Goal: Task Accomplishment & Management: Complete application form

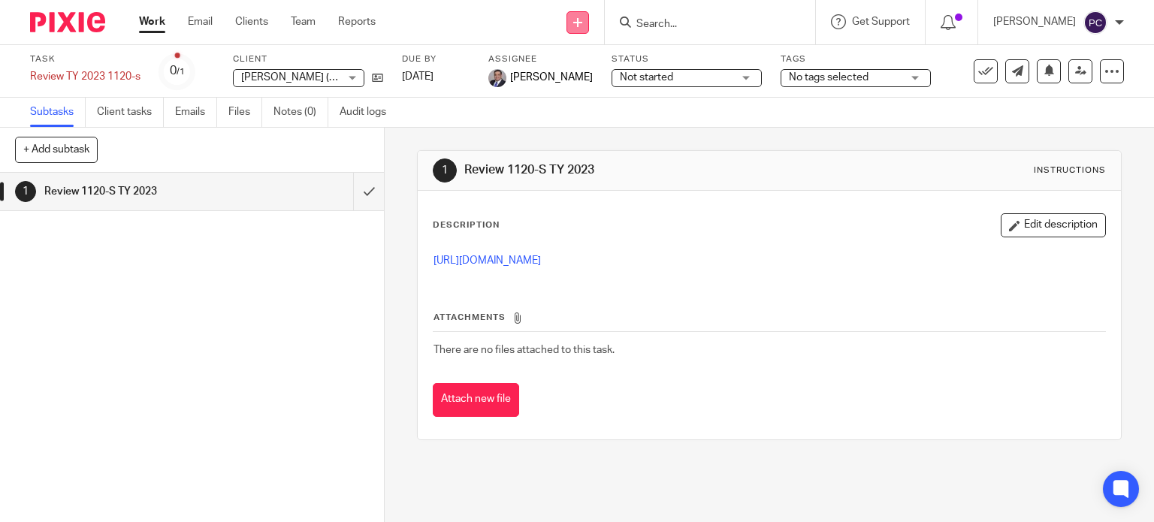
click at [587, 29] on link at bounding box center [578, 22] width 23 height 23
click at [577, 92] on link "Create task" at bounding box center [592, 92] width 105 height 22
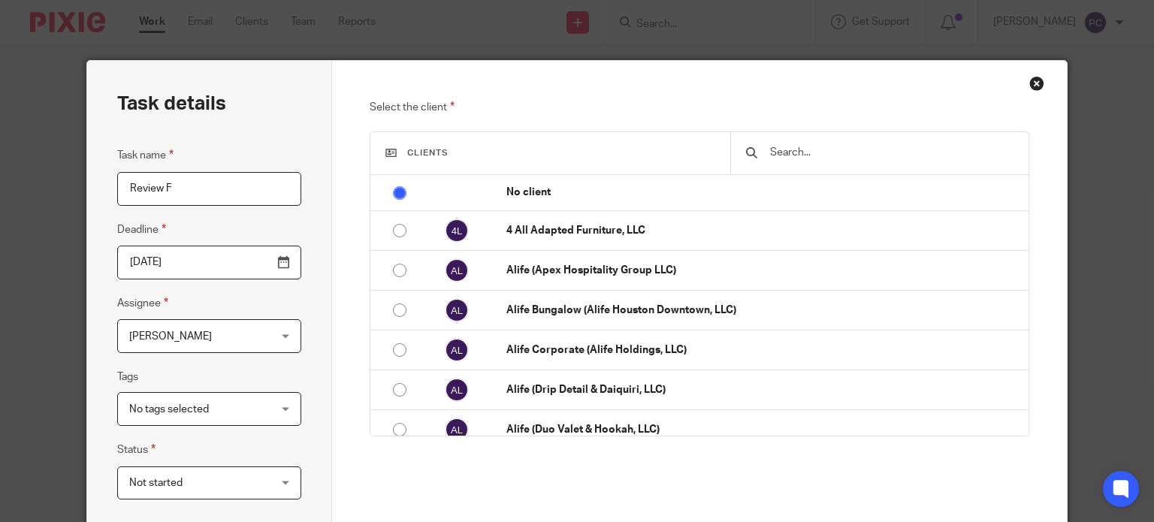
click at [183, 196] on input "Review F" at bounding box center [209, 189] width 184 height 34
type input "Review F843"
click at [827, 147] on input "text" at bounding box center [891, 152] width 244 height 17
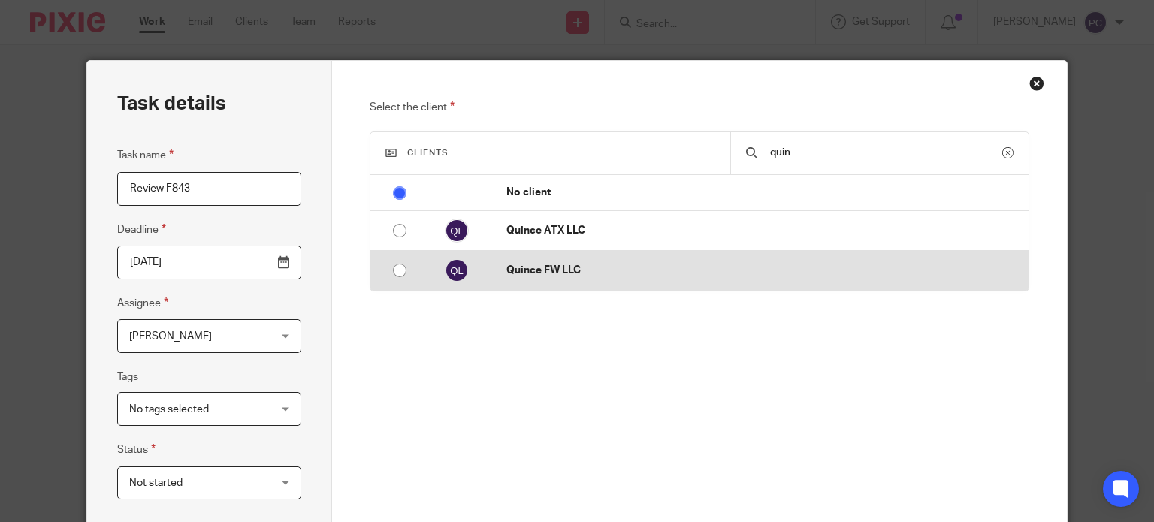
type input "quin"
click at [553, 267] on p "Quince FW LLC" at bounding box center [764, 270] width 514 height 15
radio input "false"
radio input "true"
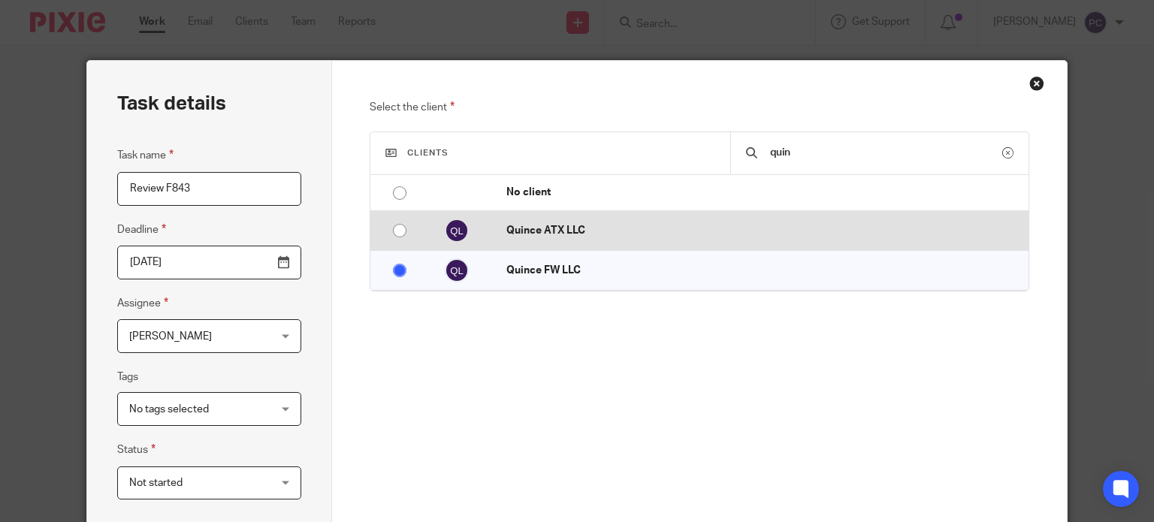
click at [400, 240] on input "radio" at bounding box center [400, 230] width 29 height 29
radio input "false"
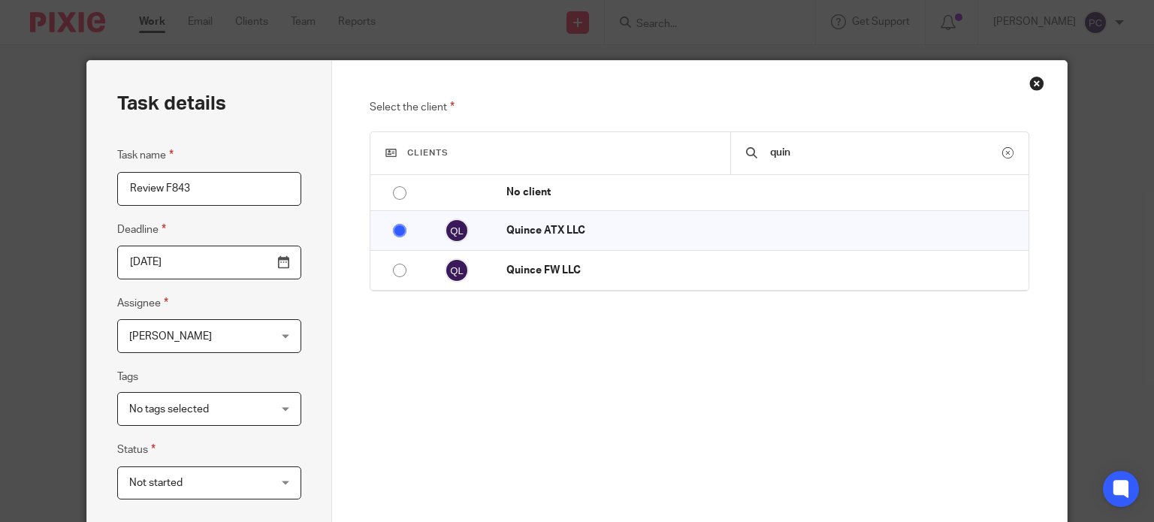
click at [173, 332] on span "[PERSON_NAME]" at bounding box center [170, 336] width 83 height 11
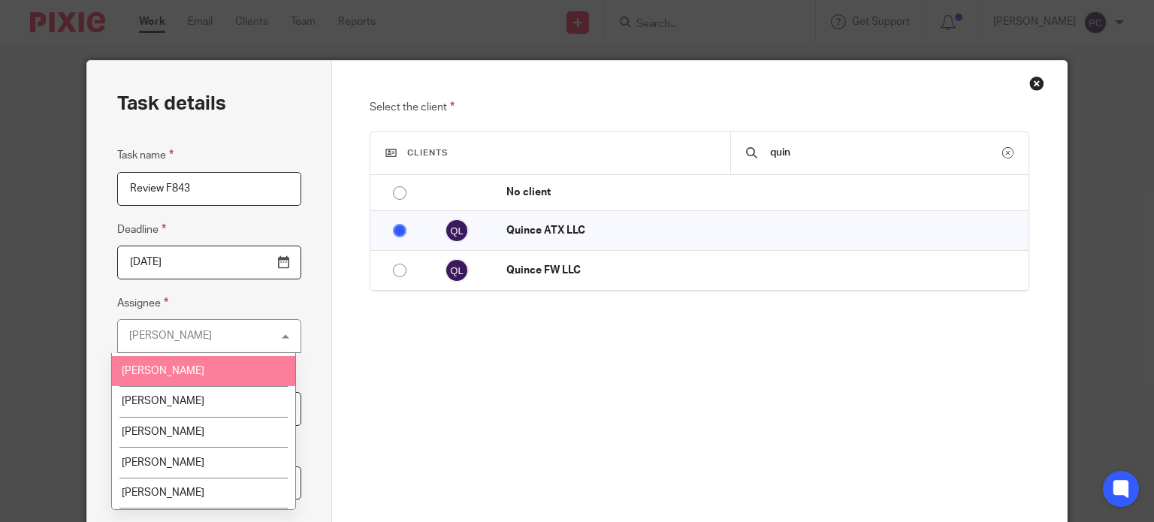
scroll to position [1353, 0]
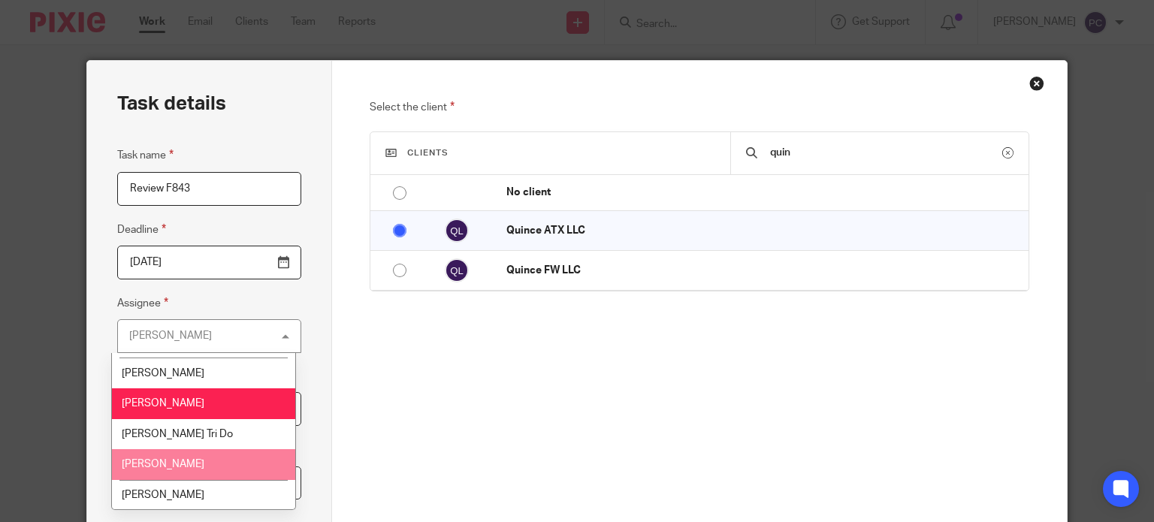
click at [205, 449] on li "[PERSON_NAME]" at bounding box center [203, 464] width 183 height 31
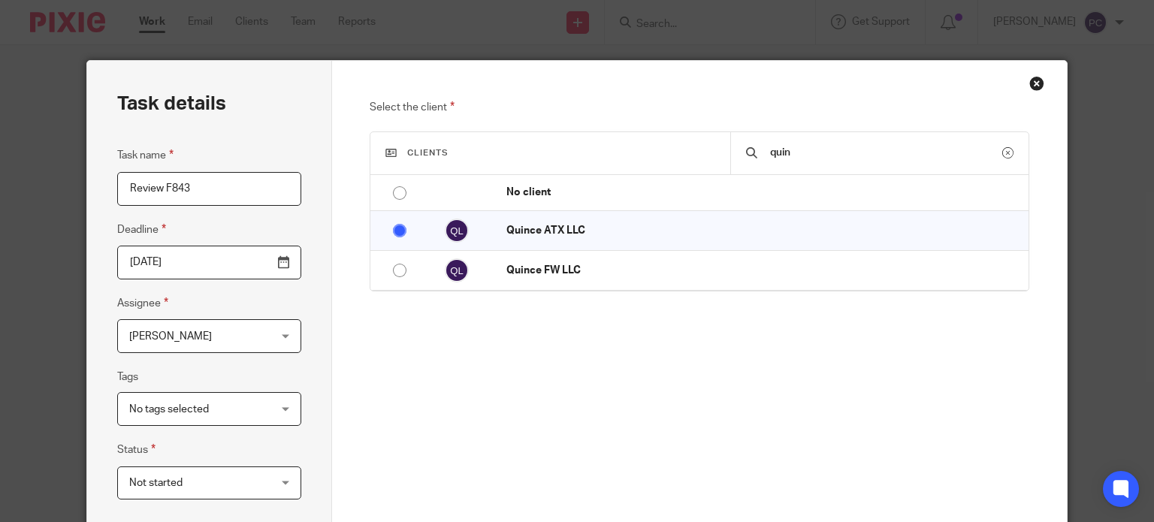
click at [423, 446] on div "Select the client Clients quin No client 4 All Adapted Furniture, LLC Alife (Ap…" at bounding box center [700, 302] width 660 height 409
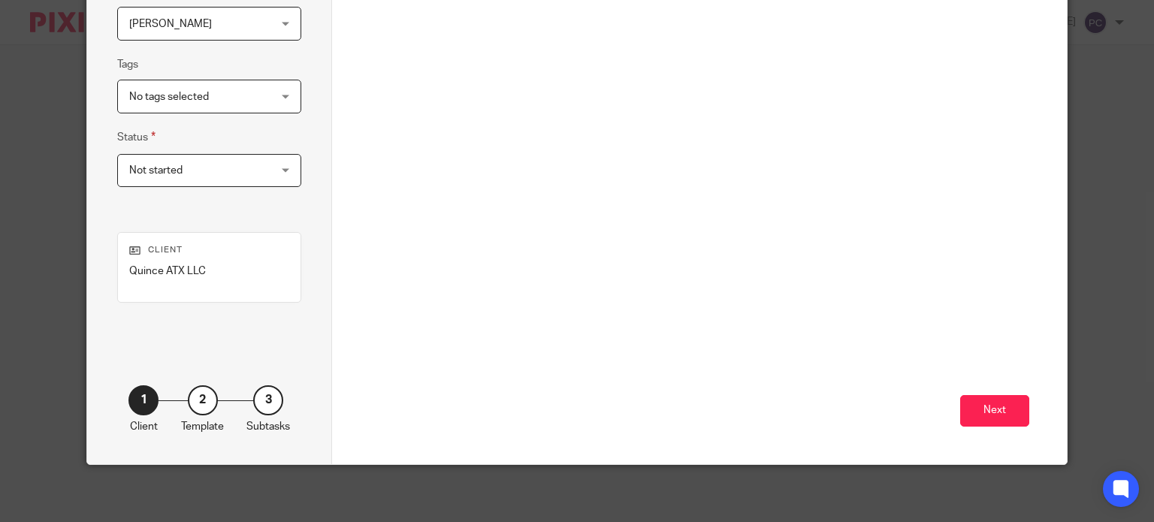
scroll to position [315, 0]
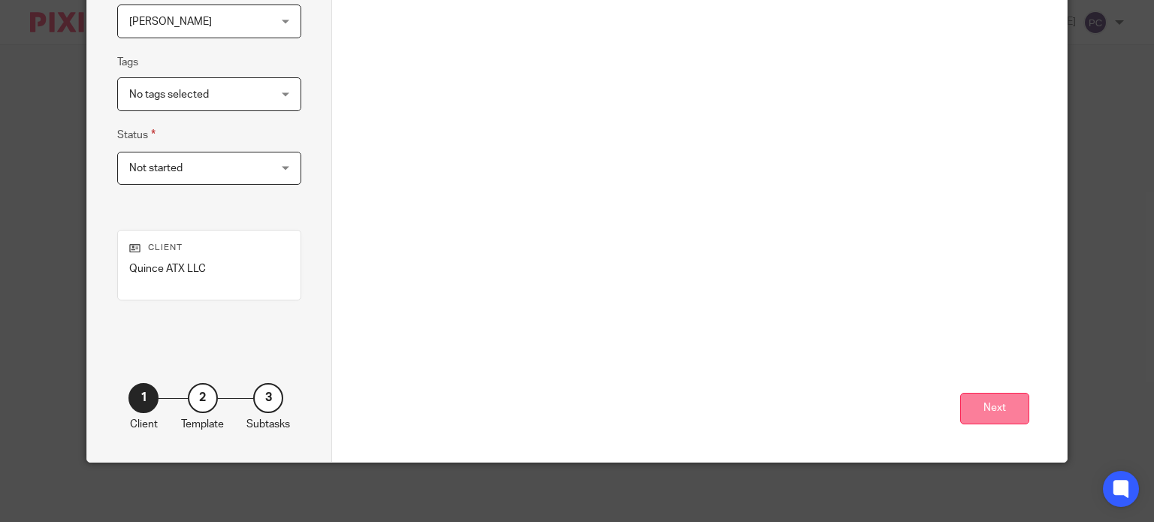
click at [982, 423] on button "Next" at bounding box center [995, 409] width 69 height 32
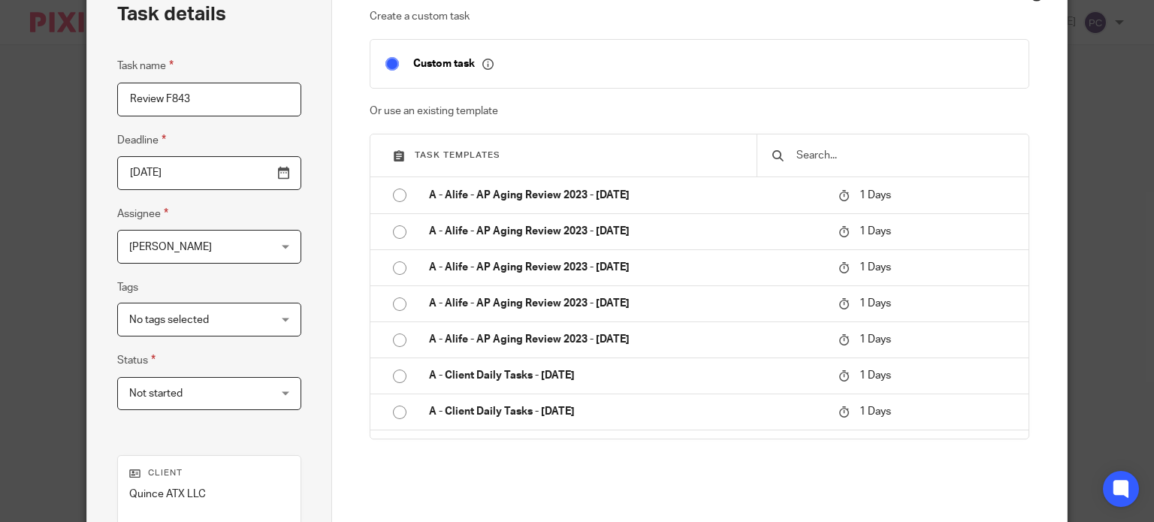
scroll to position [150, 0]
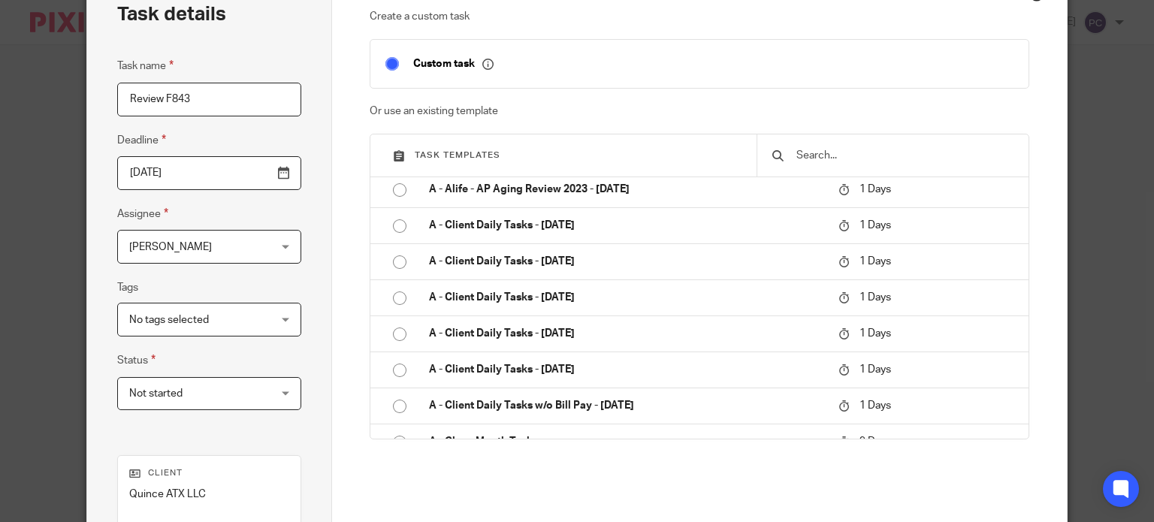
click at [869, 489] on div "Create a custom task Custom task Or use an existing template Task templates A -…" at bounding box center [700, 273] width 660 height 528
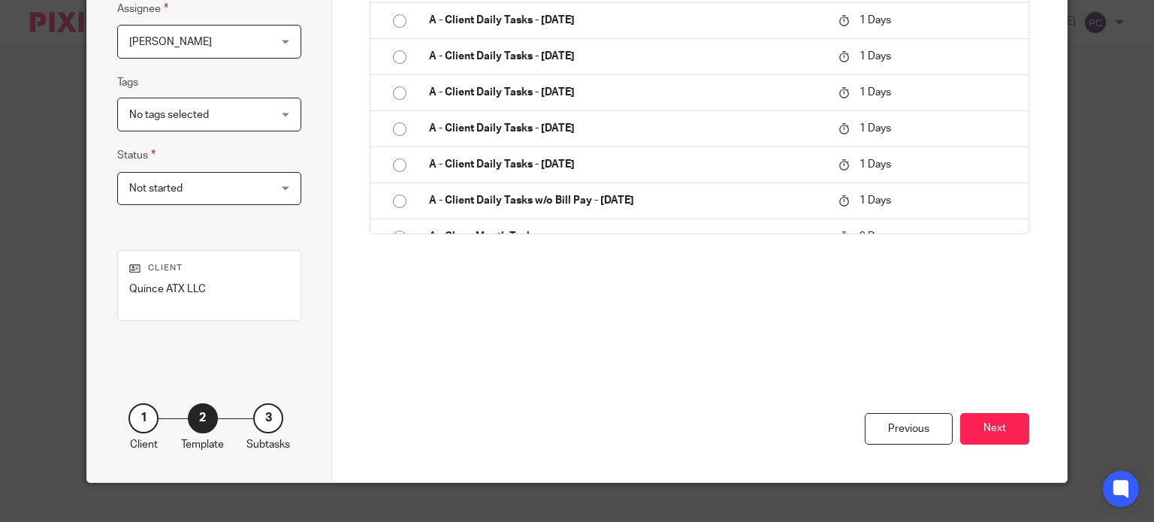
scroll to position [315, 0]
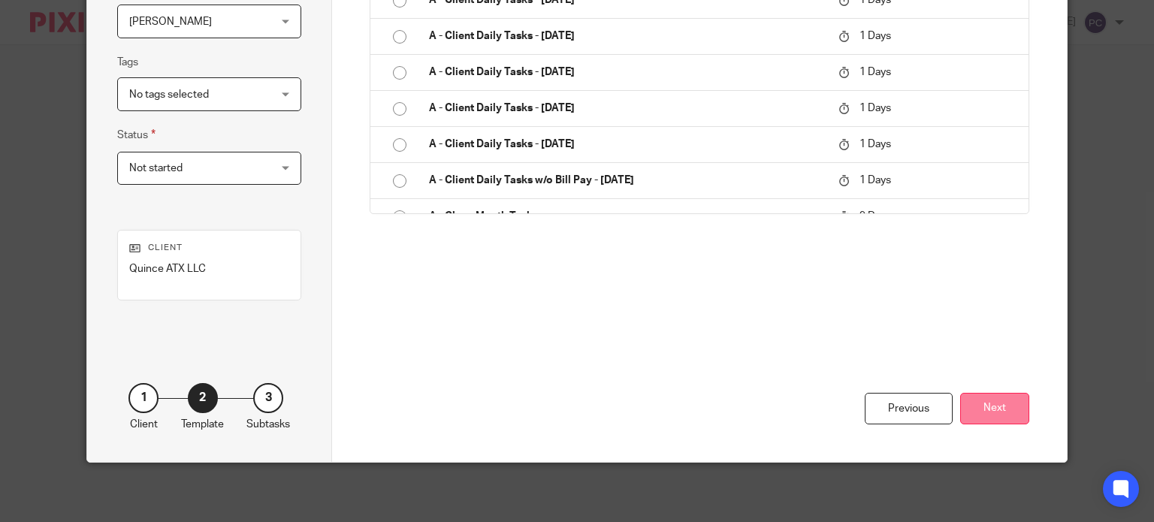
click at [984, 408] on button "Next" at bounding box center [995, 409] width 69 height 32
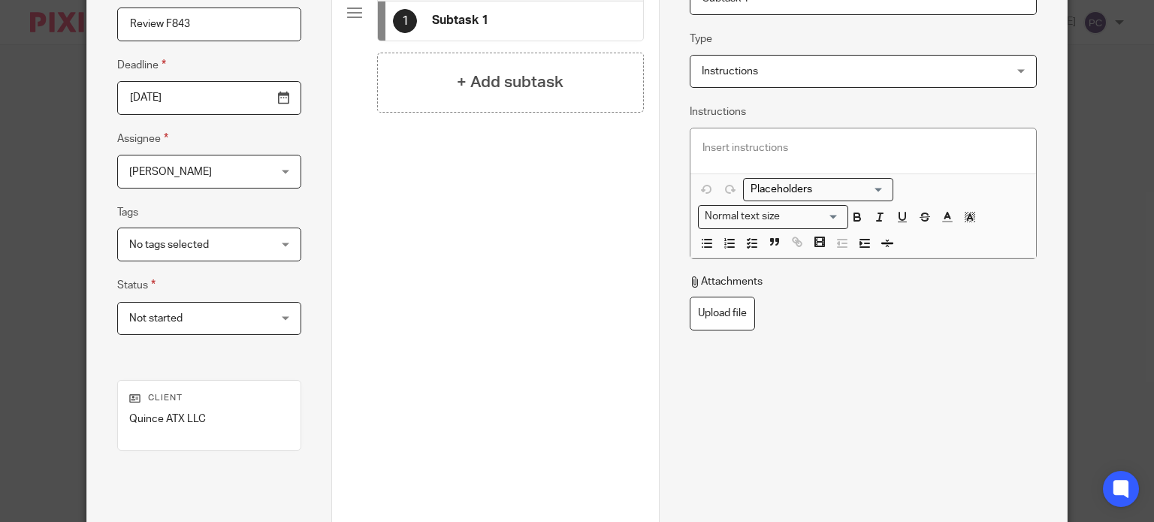
scroll to position [89, 0]
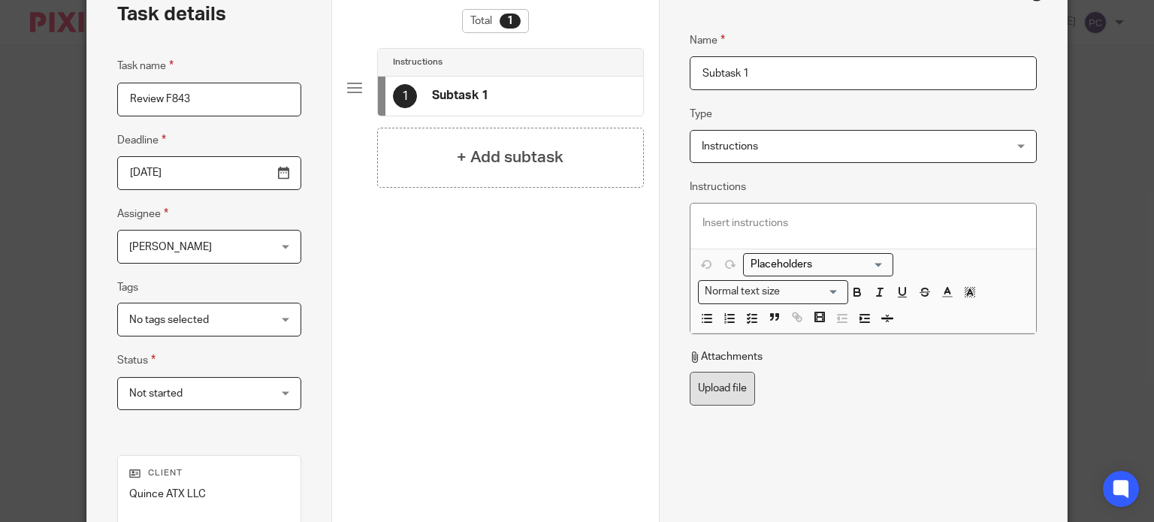
click at [698, 377] on label "Upload file" at bounding box center [722, 389] width 65 height 34
click at [690, 372] on input "Upload file" at bounding box center [689, 371] width 1 height 1
type input "C:\fakepath\f843 Quince ATX.pdf"
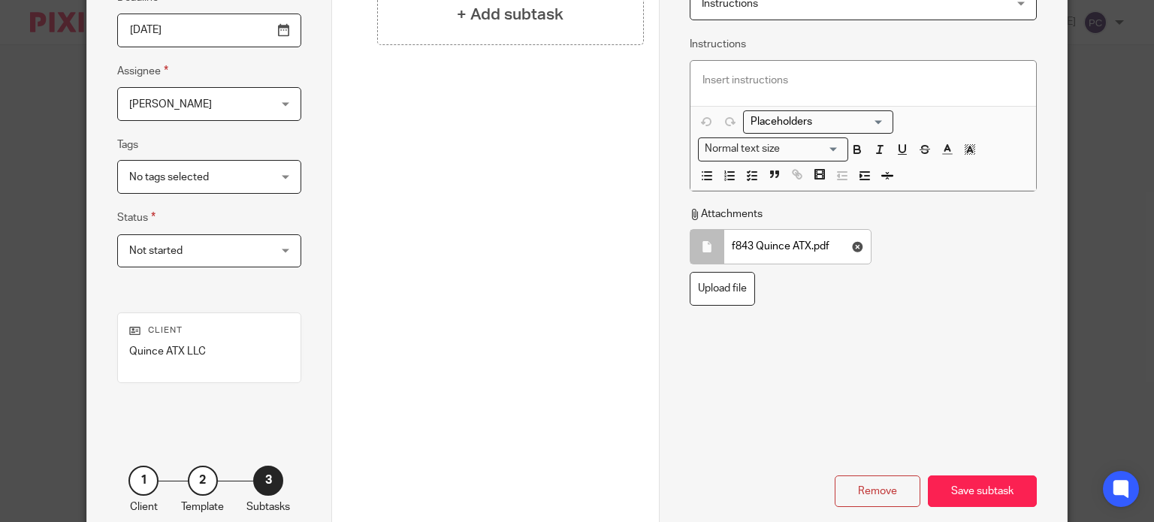
scroll to position [240, 0]
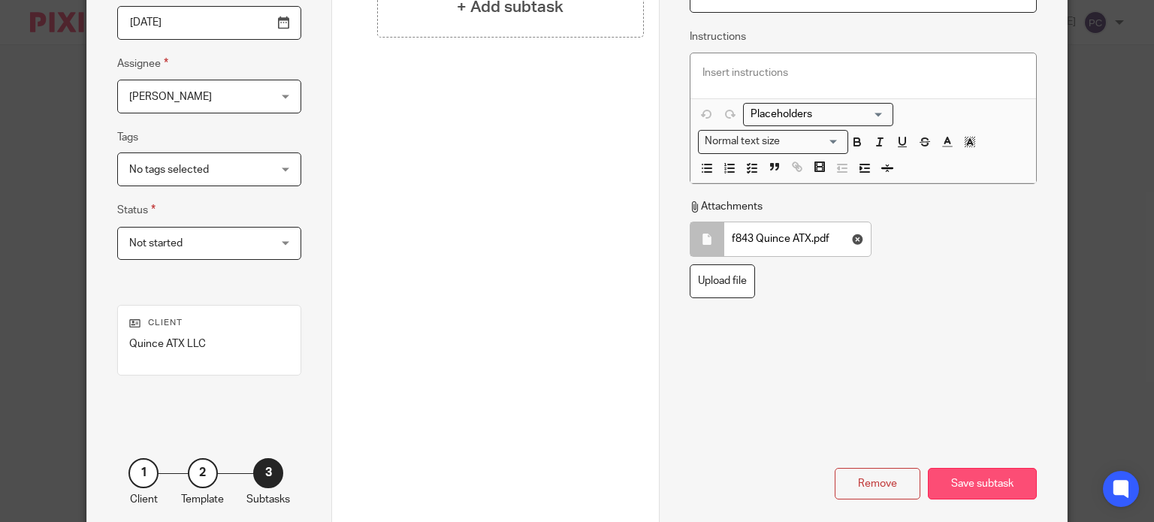
click at [957, 488] on div "Save subtask" at bounding box center [982, 484] width 109 height 32
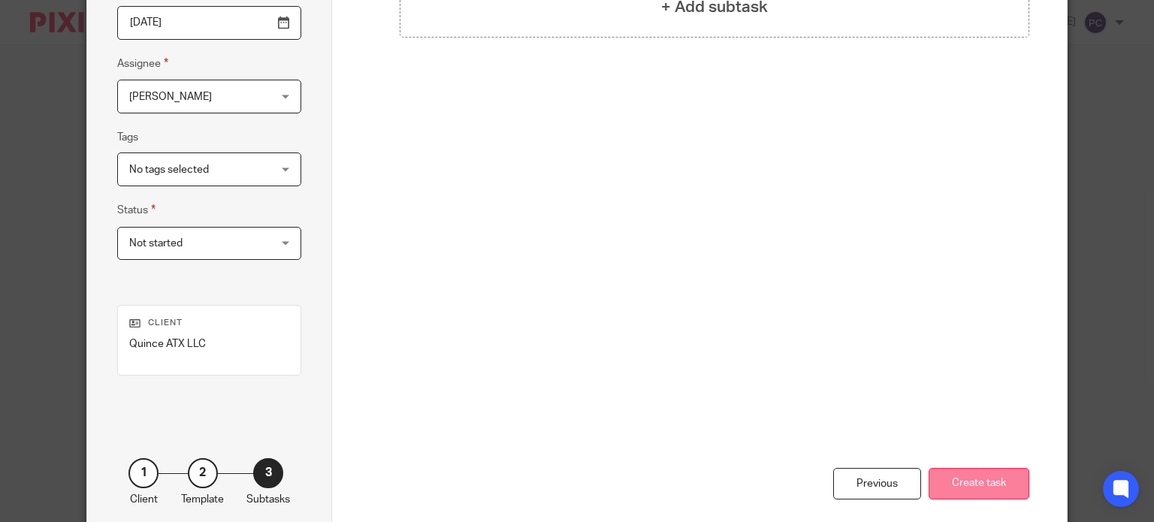
click at [954, 477] on button "Create task" at bounding box center [979, 484] width 101 height 32
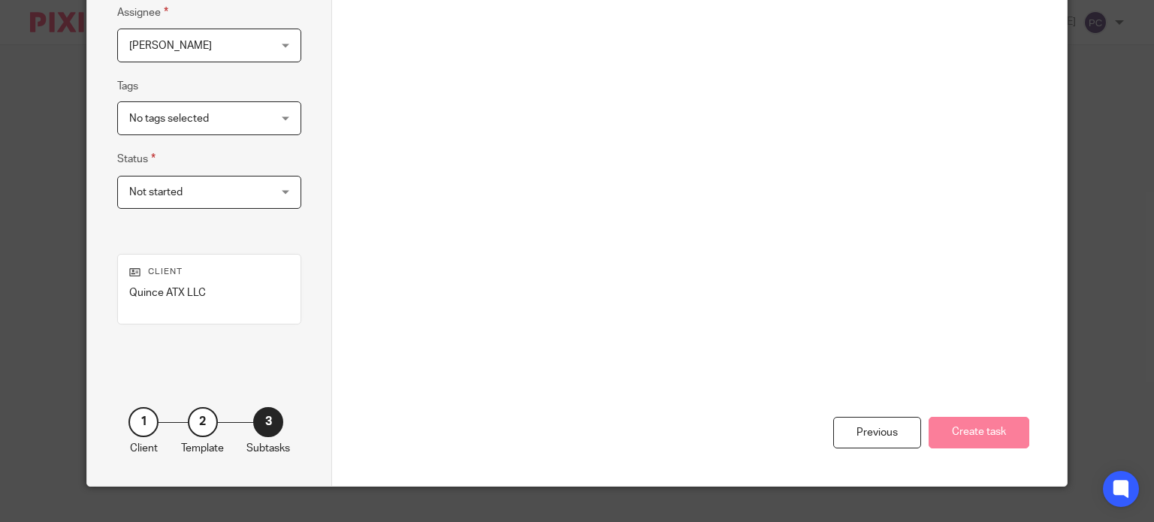
scroll to position [315, 0]
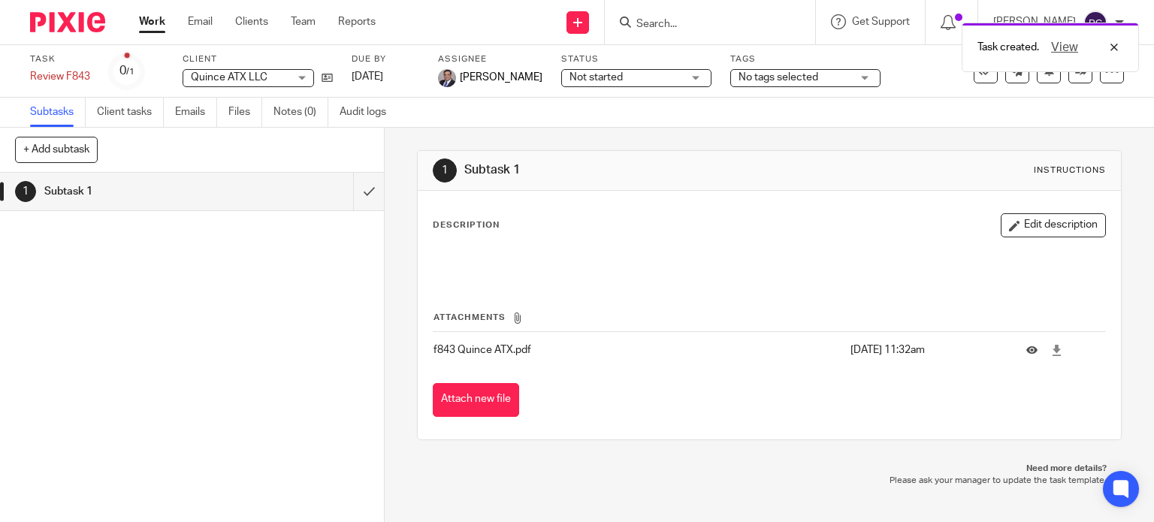
click at [591, 26] on div "Task created. View" at bounding box center [858, 43] width 562 height 57
click at [590, 20] on div "Task created. View" at bounding box center [858, 43] width 562 height 57
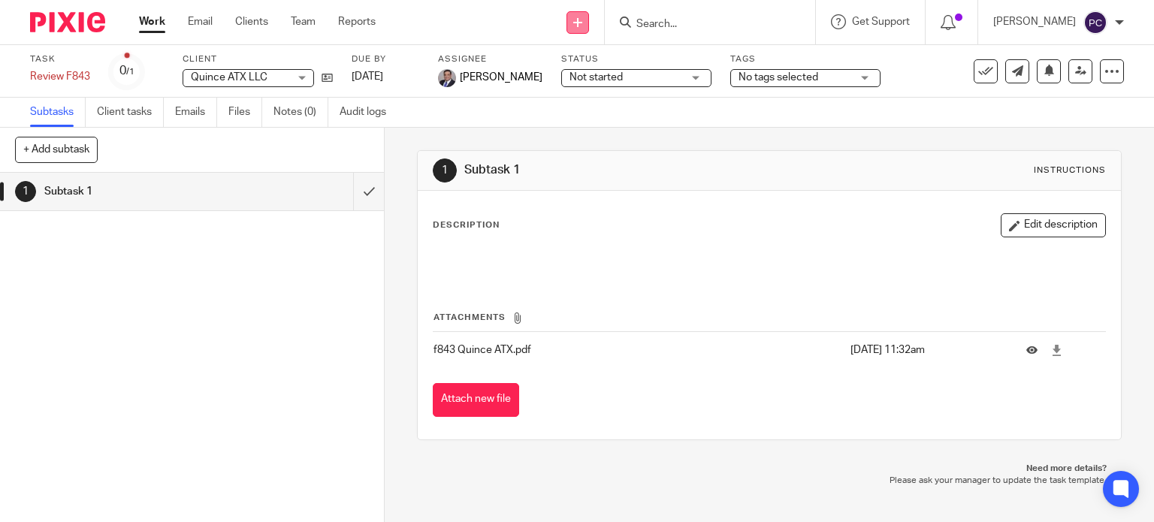
click at [582, 20] on icon at bounding box center [577, 22] width 9 height 9
click at [590, 94] on link "Create task" at bounding box center [592, 92] width 105 height 22
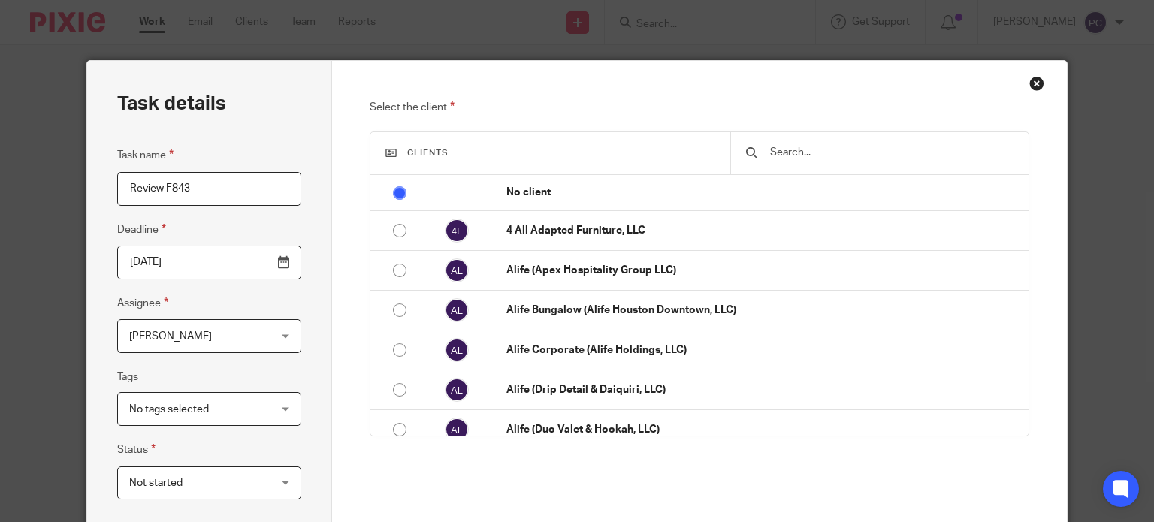
type input "Review F843"
click at [840, 138] on div at bounding box center [880, 153] width 298 height 42
click at [837, 153] on input "text" at bounding box center [891, 152] width 244 height 17
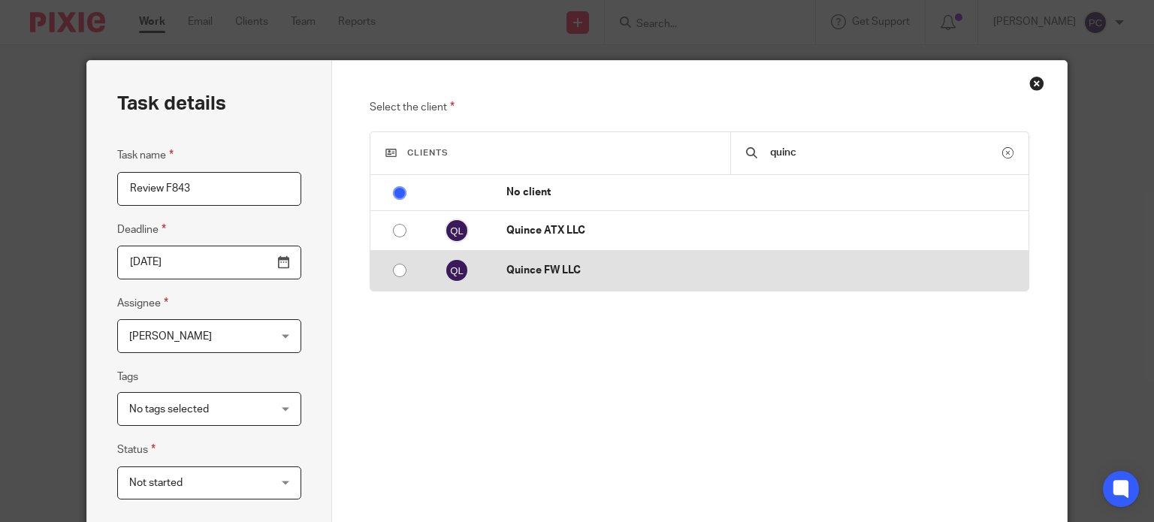
type input "quinc"
click at [513, 265] on p "Quince FW LLC" at bounding box center [764, 270] width 514 height 15
radio input "false"
radio input "true"
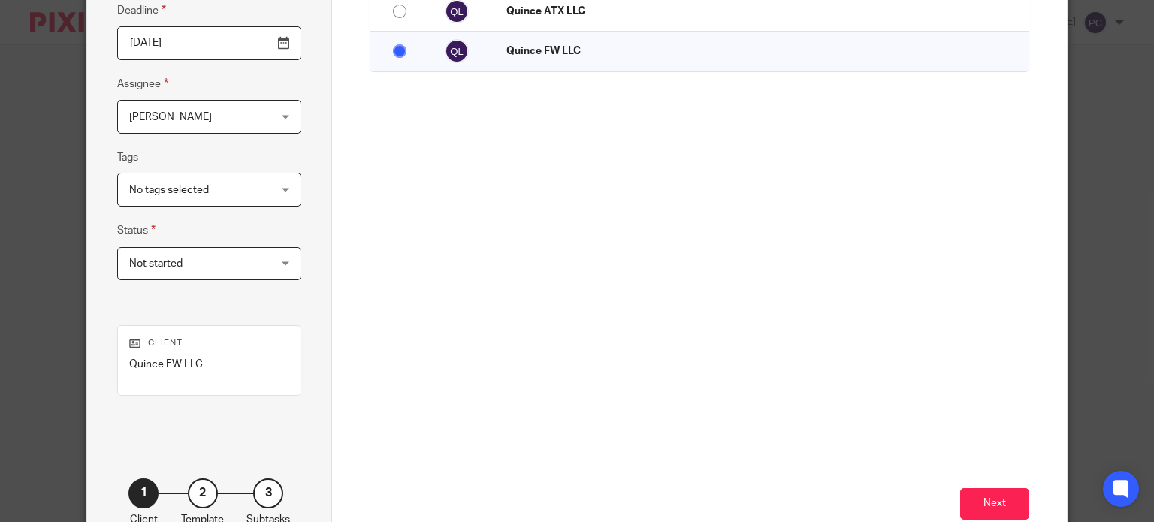
scroll to position [225, 0]
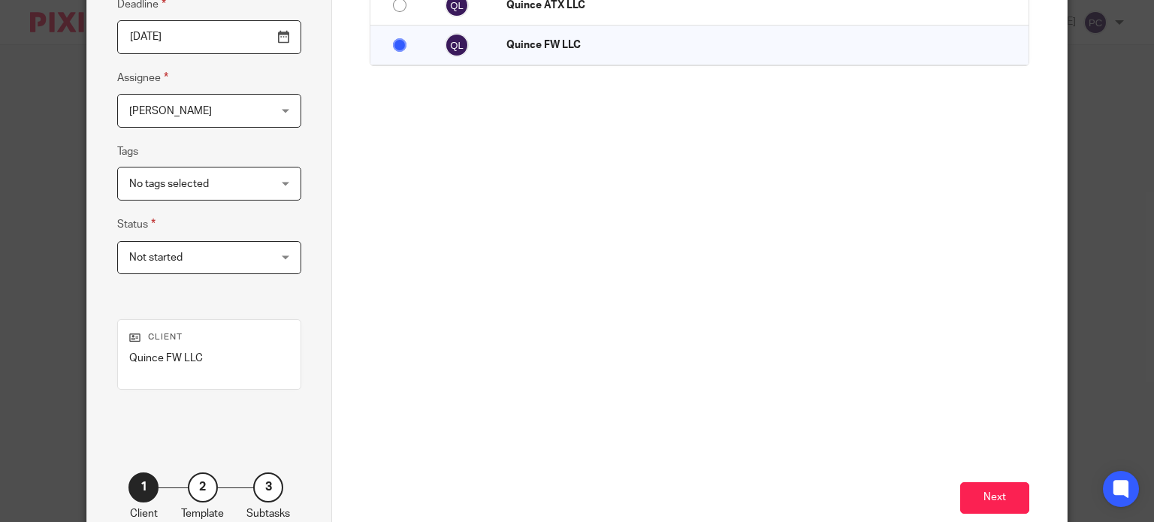
click at [189, 107] on span "[PERSON_NAME]" at bounding box center [170, 111] width 83 height 11
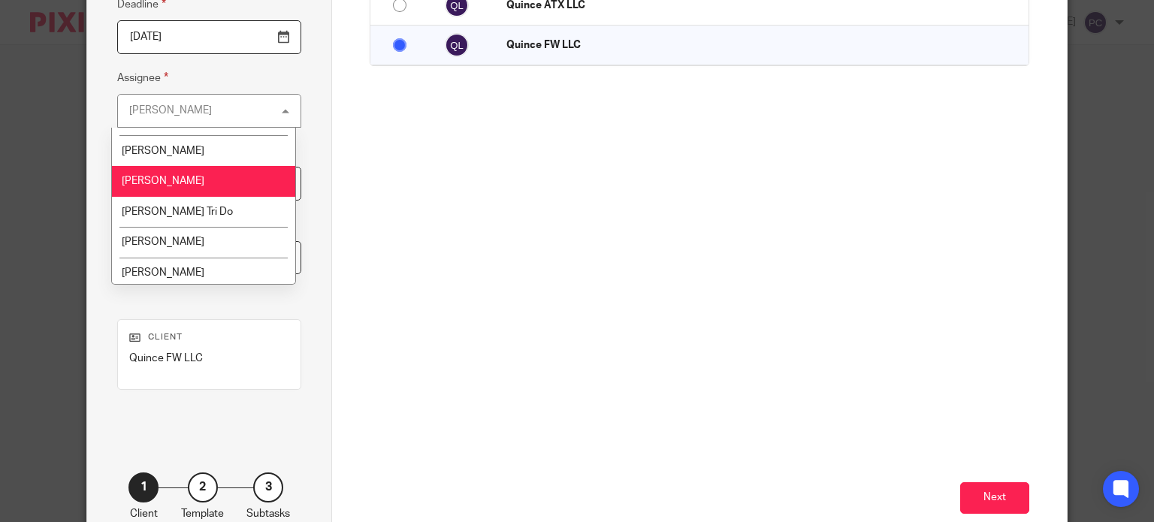
scroll to position [1353, 0]
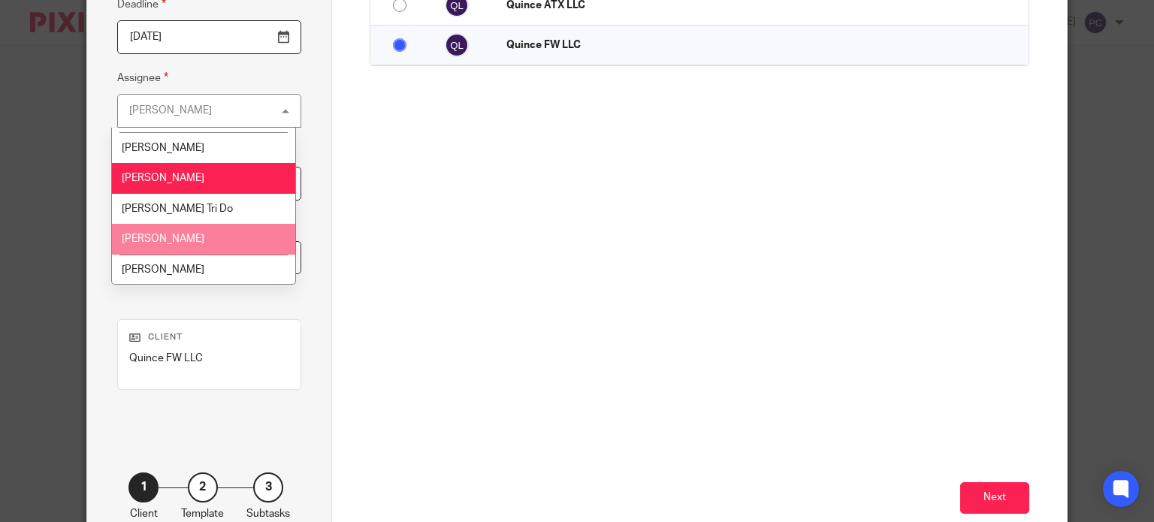
click at [198, 224] on li "[PERSON_NAME]" at bounding box center [203, 239] width 183 height 31
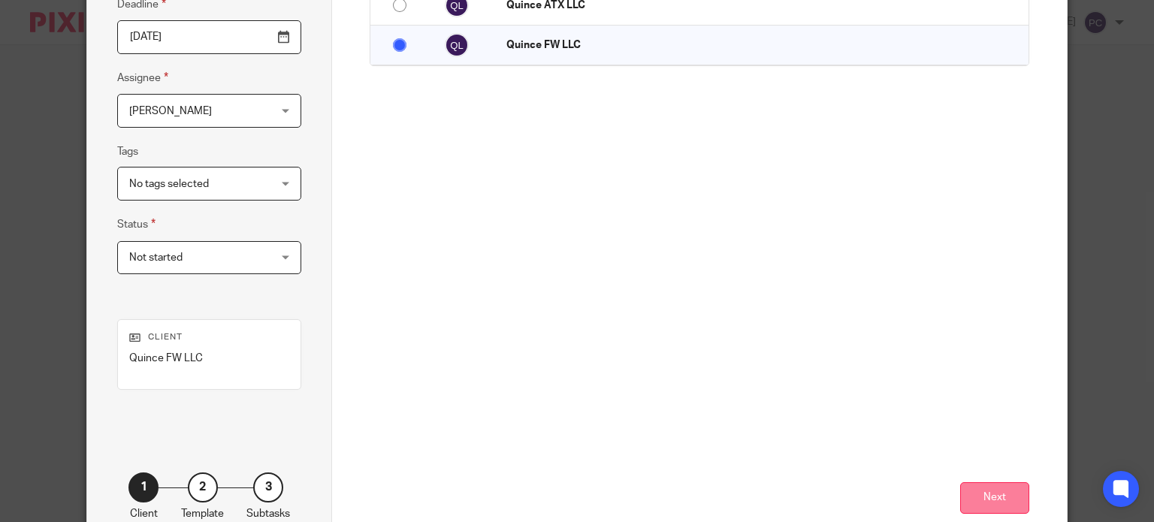
click at [1006, 503] on button "Next" at bounding box center [995, 499] width 69 height 32
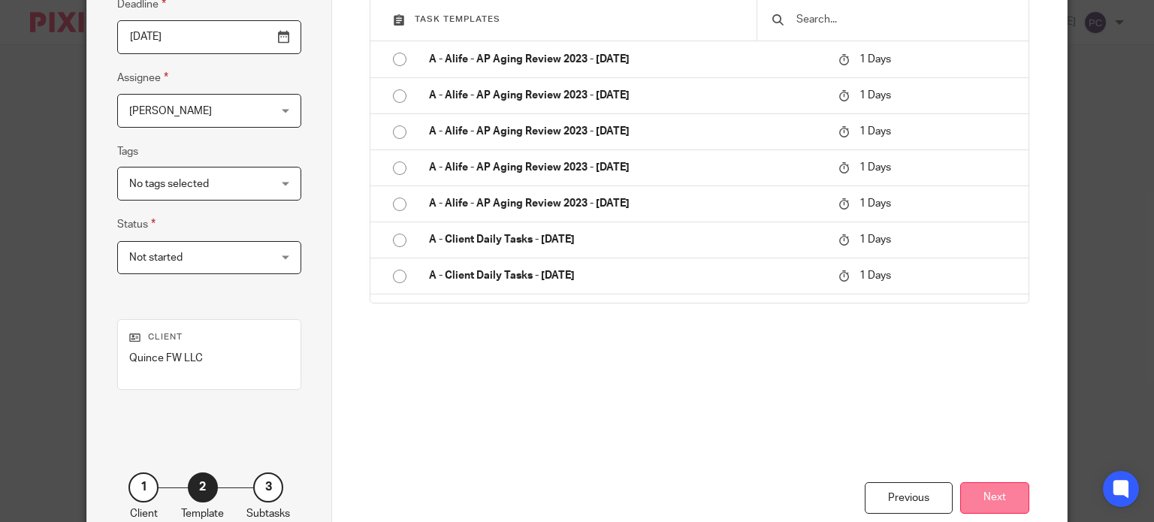
click at [994, 494] on button "Next" at bounding box center [995, 499] width 69 height 32
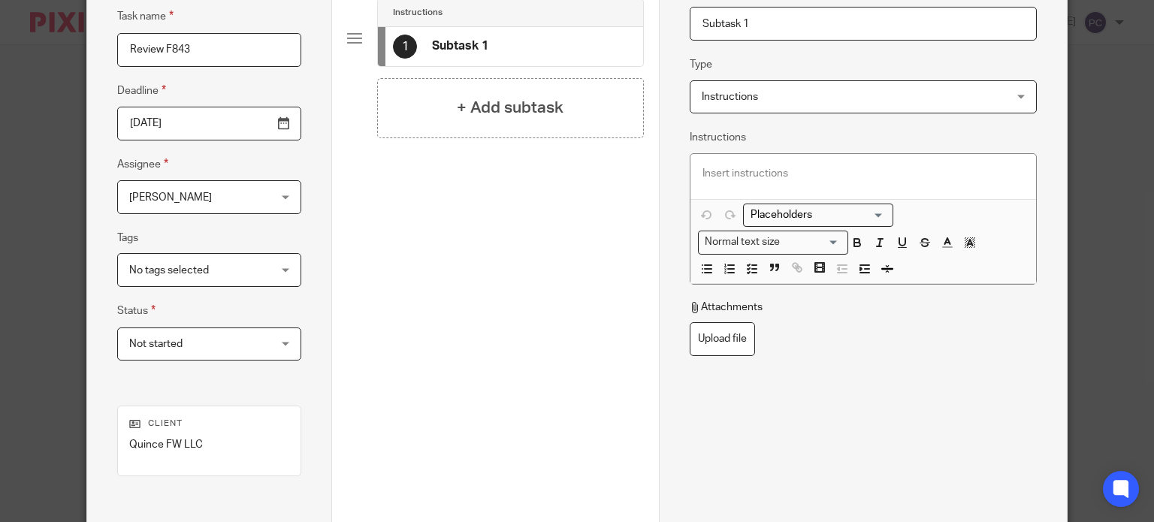
scroll to position [75, 0]
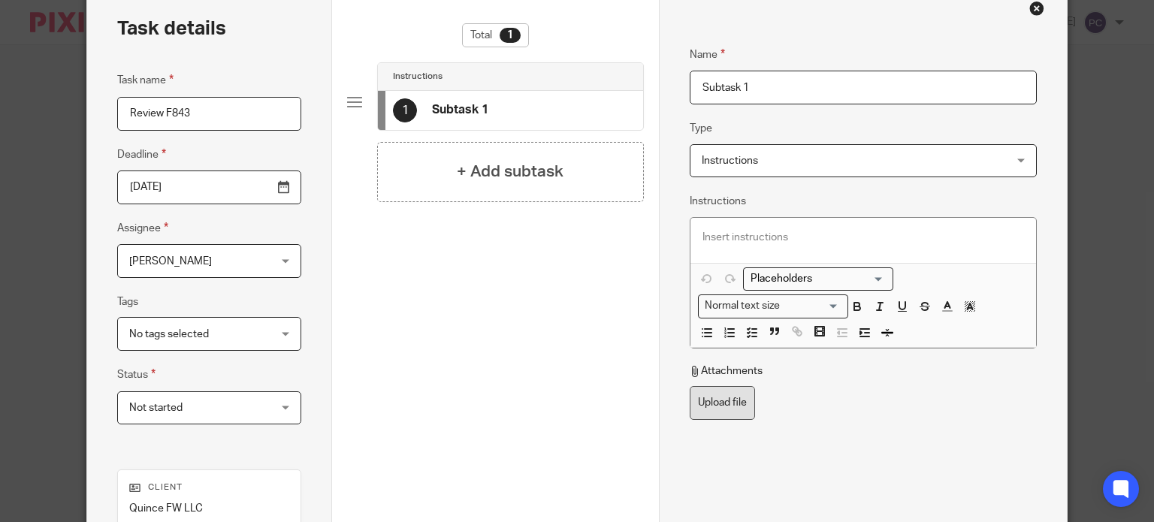
click at [722, 406] on label "Upload file" at bounding box center [722, 403] width 65 height 34
click at [690, 386] on input "Upload file" at bounding box center [689, 386] width 1 height 1
type input "C:\fakepath\F843 Quince FW.pdf"
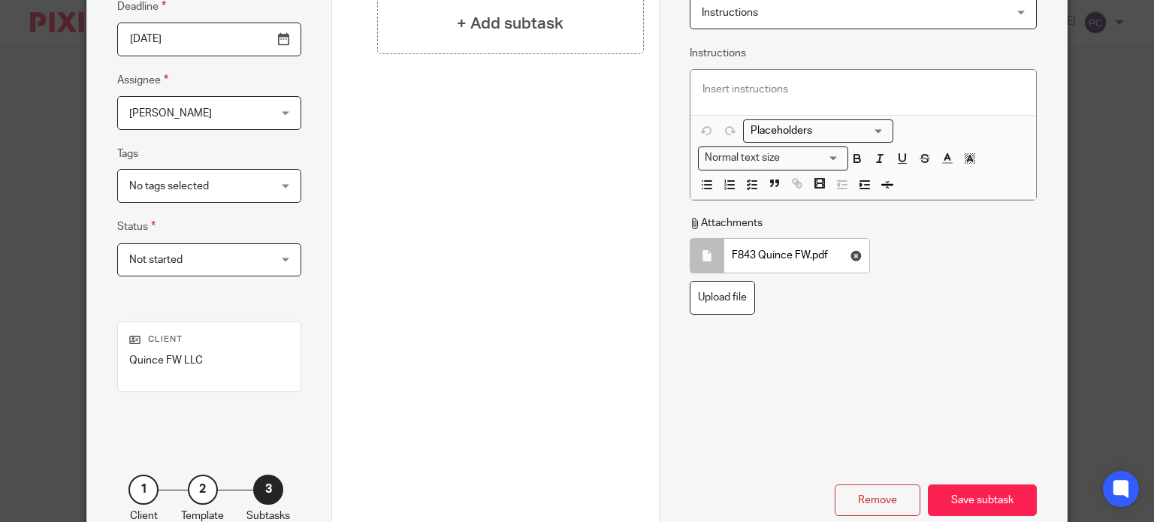
scroll to position [225, 0]
click at [973, 495] on div "Save subtask" at bounding box center [982, 499] width 109 height 32
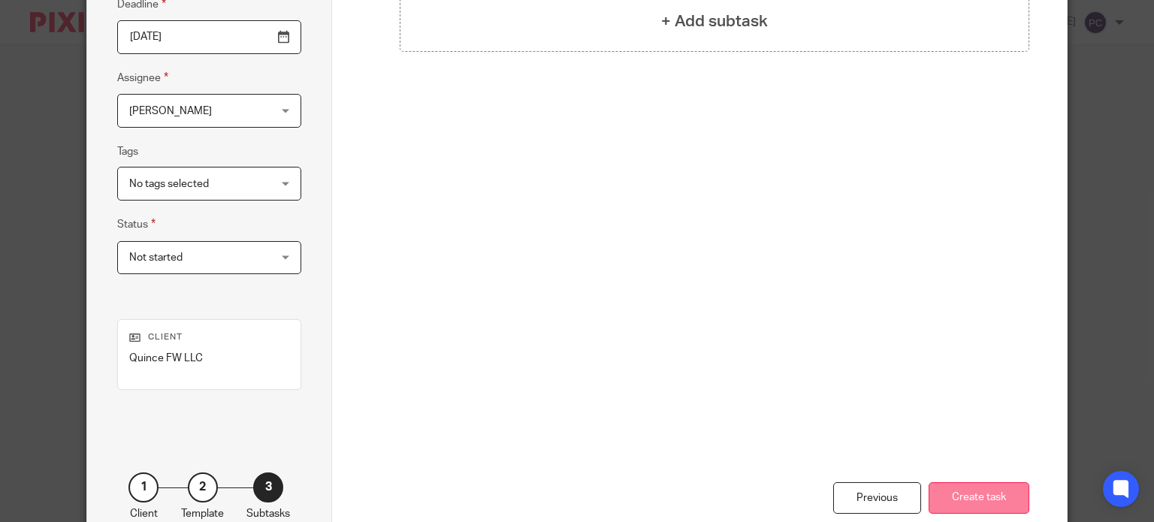
click at [961, 500] on button "Create task" at bounding box center [979, 499] width 101 height 32
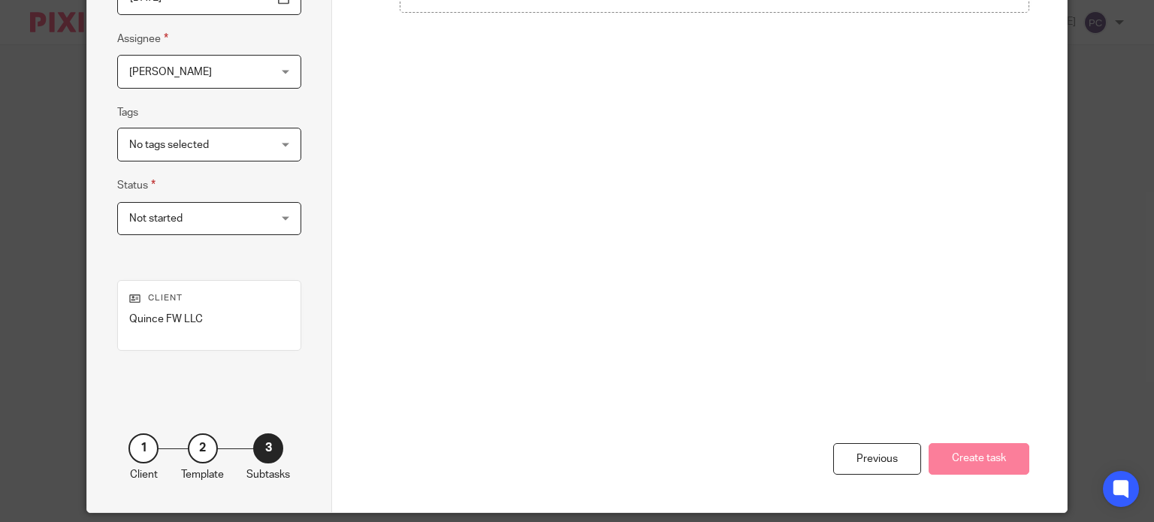
scroll to position [315, 0]
